Goal: Information Seeking & Learning: Learn about a topic

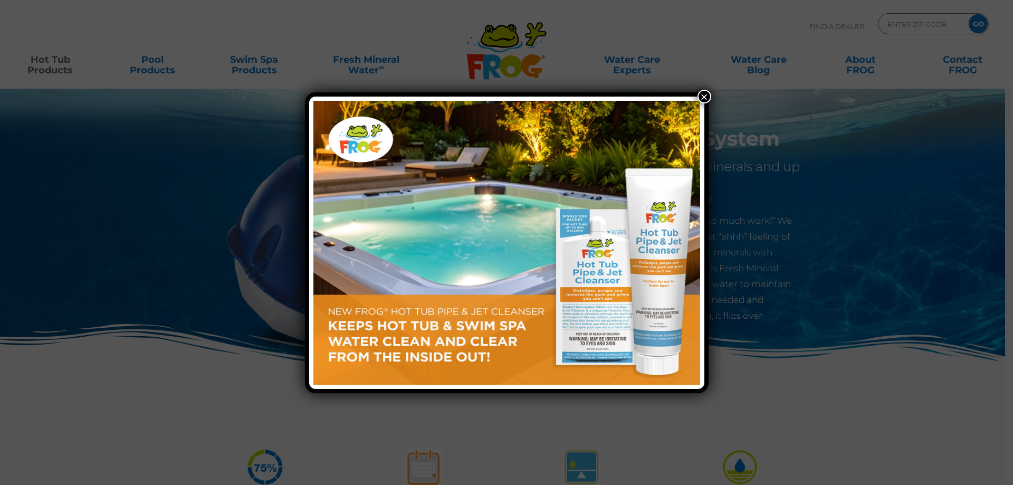
click at [704, 100] on button "×" at bounding box center [705, 97] width 14 height 14
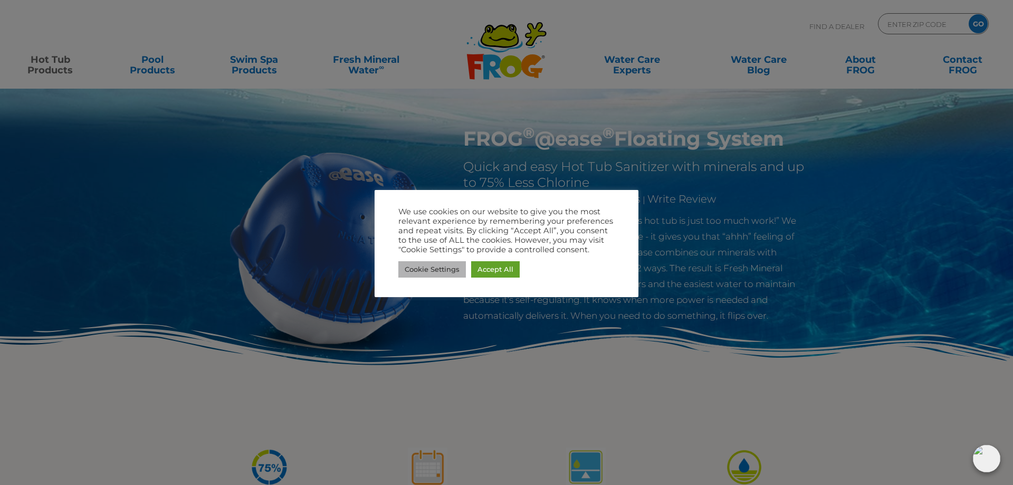
click at [438, 271] on link "Cookie Settings" at bounding box center [433, 269] width 68 height 16
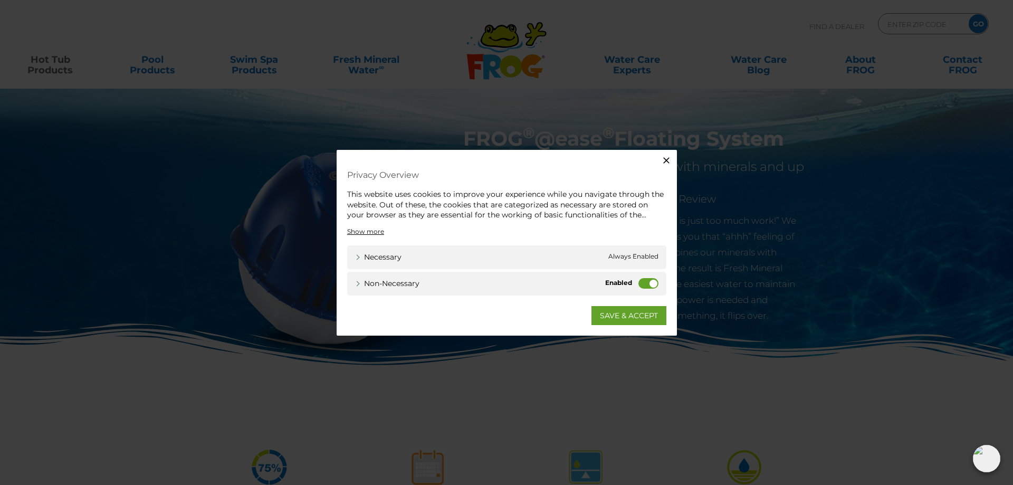
click at [653, 279] on label "Non-necessary" at bounding box center [649, 283] width 20 height 11
click at [0, 0] on input "Non-necessary" at bounding box center [0, 0] width 0 height 0
click at [356, 260] on link "Necessary" at bounding box center [378, 256] width 46 height 11
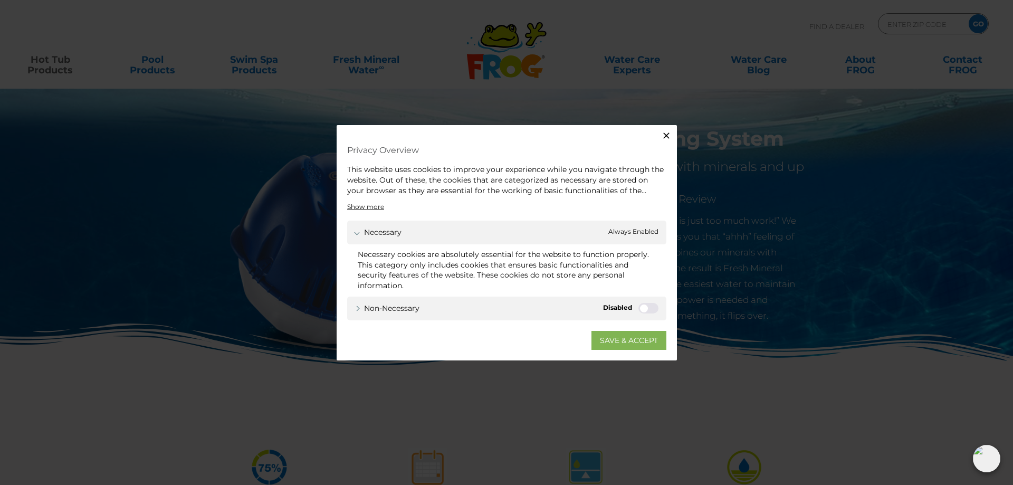
click at [609, 343] on link "SAVE & ACCEPT" at bounding box center [629, 339] width 75 height 19
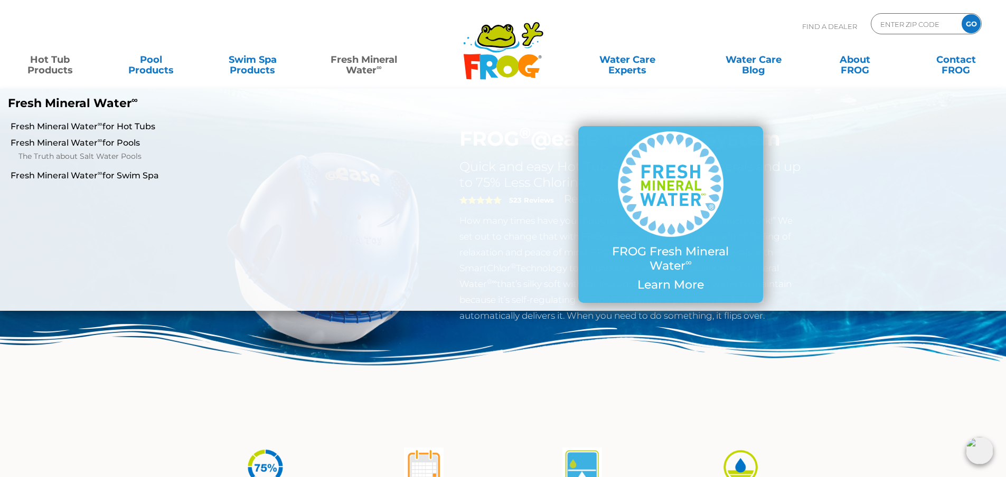
click at [359, 57] on link "Fresh Mineral Water ∞" at bounding box center [363, 59] width 99 height 21
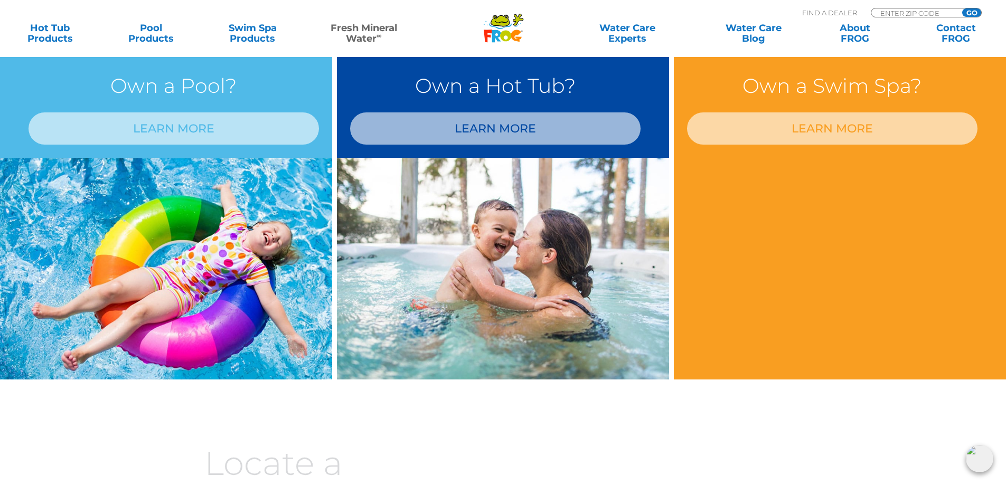
scroll to position [898, 0]
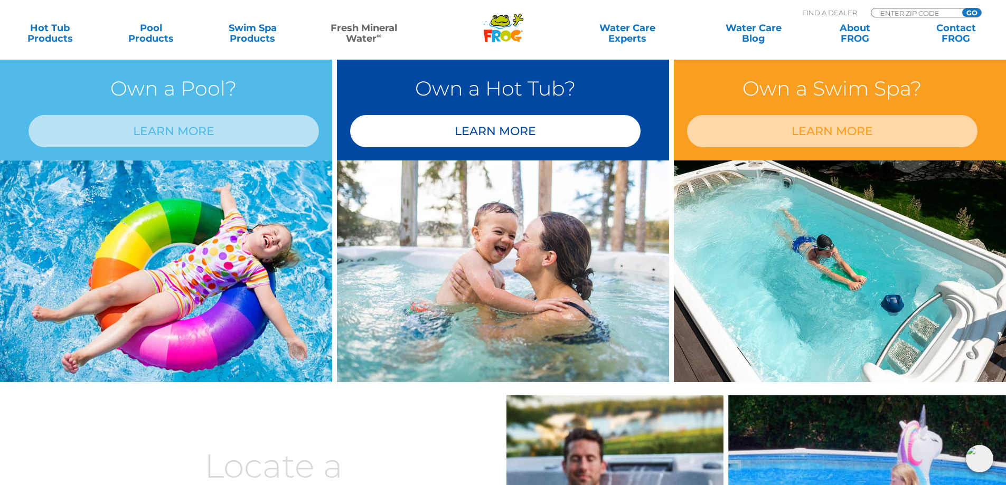
click at [508, 133] on link "LEARN MORE" at bounding box center [495, 131] width 290 height 32
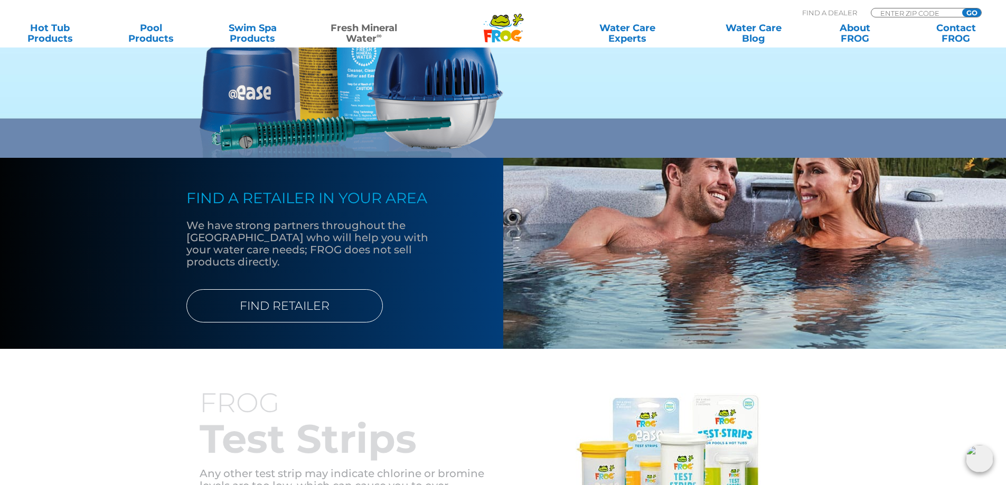
scroll to position [764, 0]
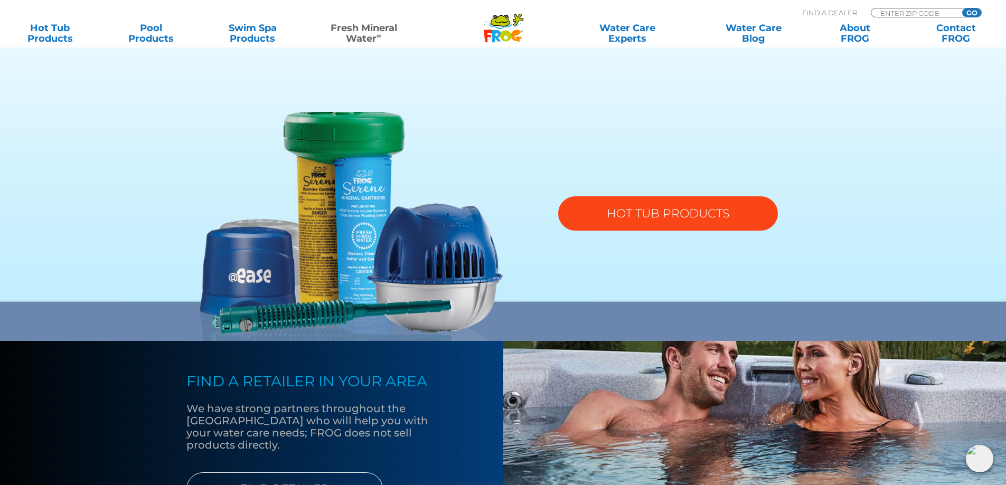
click at [653, 216] on link "HOT TUB PRODUCTS" at bounding box center [668, 213] width 220 height 34
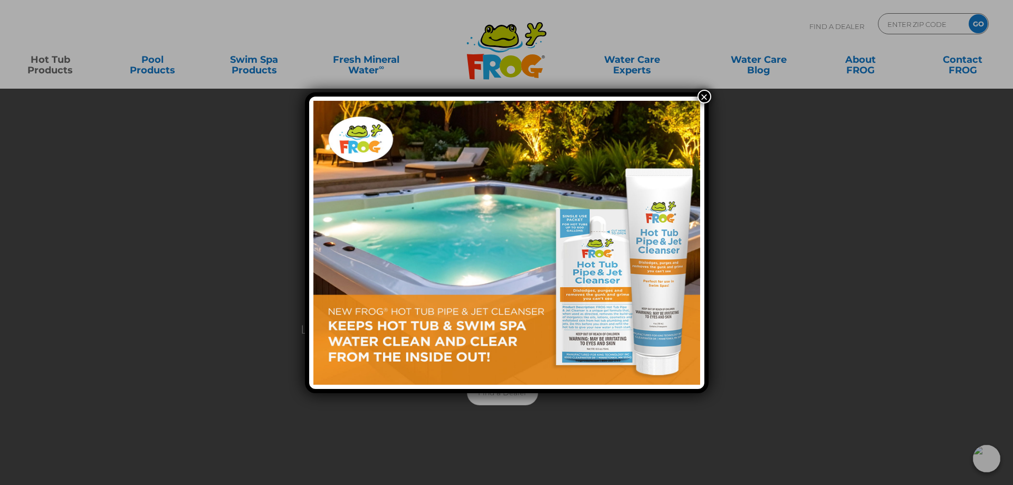
click at [705, 99] on button "×" at bounding box center [705, 97] width 14 height 14
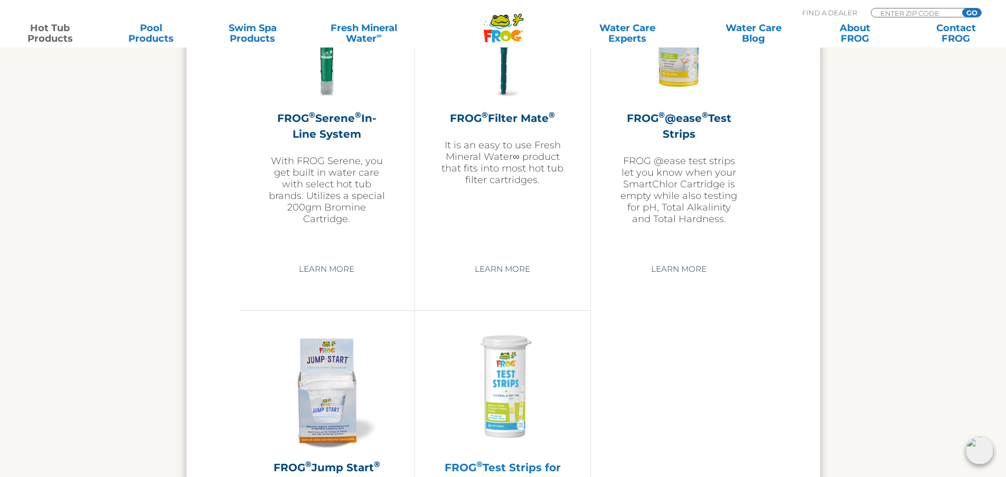
scroll to position [2323, 0]
